Goal: Find specific page/section: Find specific page/section

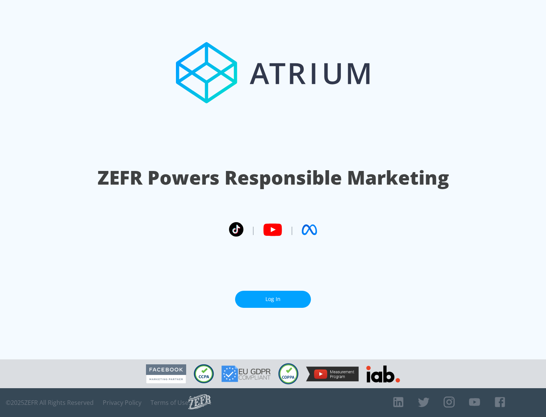
click at [273, 299] on link "Log In" at bounding box center [273, 299] width 76 height 17
